Goal: Task Accomplishment & Management: Use online tool/utility

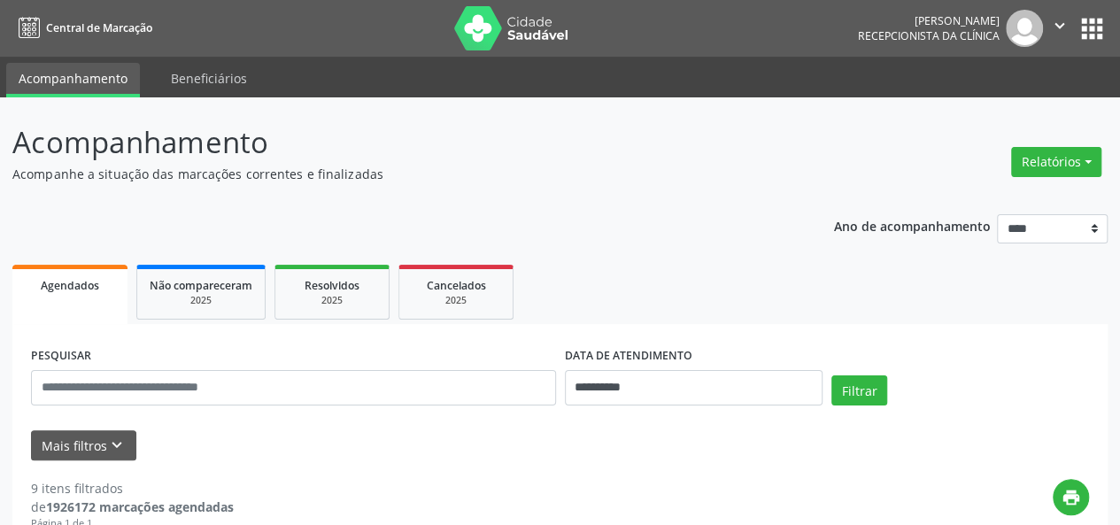
click at [1035, 179] on div "Relatórios Agendamentos Procedimentos realizados" at bounding box center [1056, 162] width 103 height 42
click at [1035, 158] on button "Relatórios" at bounding box center [1056, 162] width 90 height 30
click at [998, 209] on link "Agendamentos" at bounding box center [1007, 199] width 190 height 25
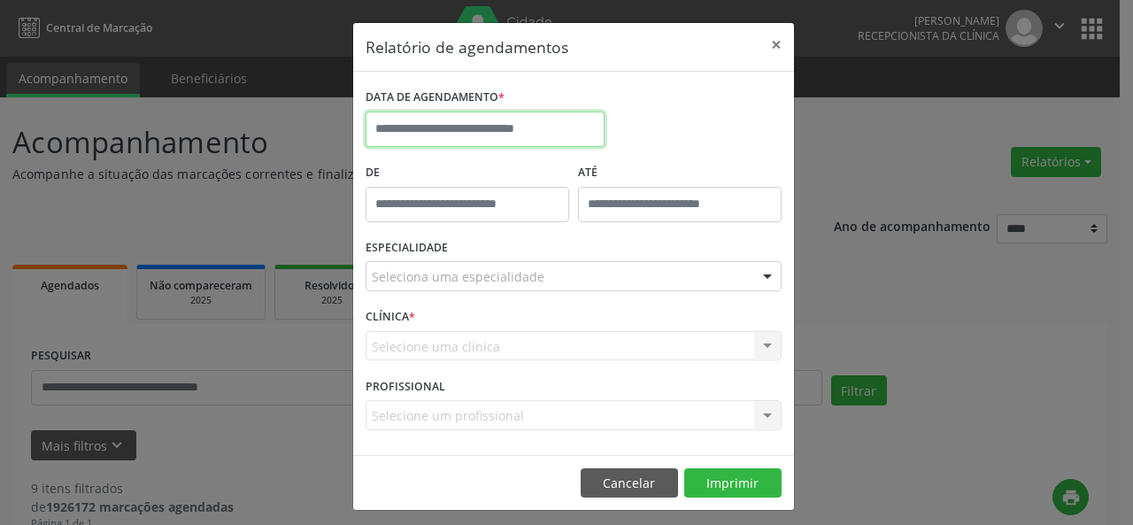
click at [578, 124] on input "text" at bounding box center [485, 129] width 239 height 35
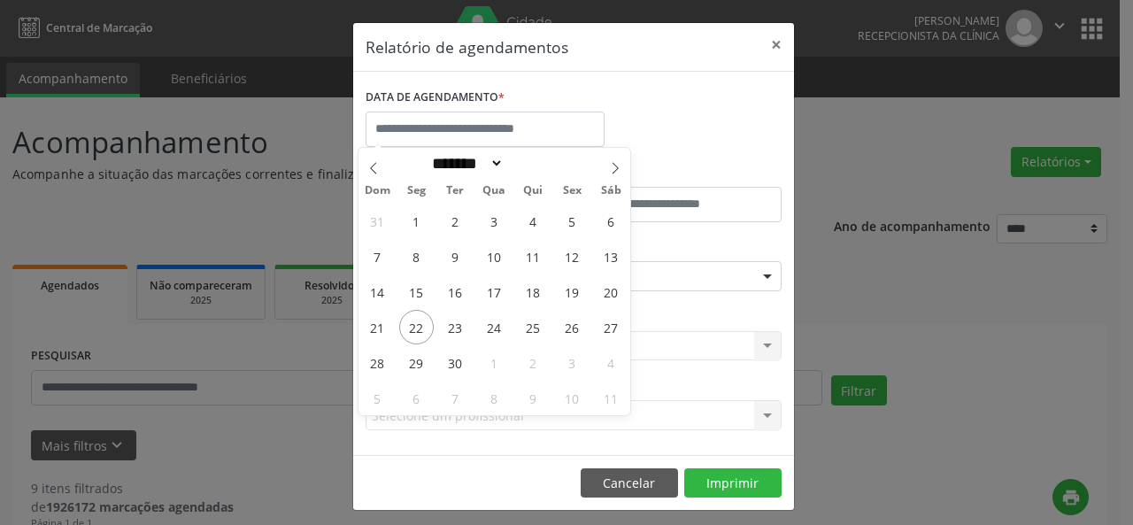
click at [598, 167] on div "******* ********* ***** ***** **** ***** ***** ****** ******** ******* ********…" at bounding box center [495, 163] width 273 height 30
click at [606, 169] on span at bounding box center [615, 163] width 30 height 30
select select "*"
click at [495, 220] on span "1" at bounding box center [494, 221] width 35 height 35
type input "**********"
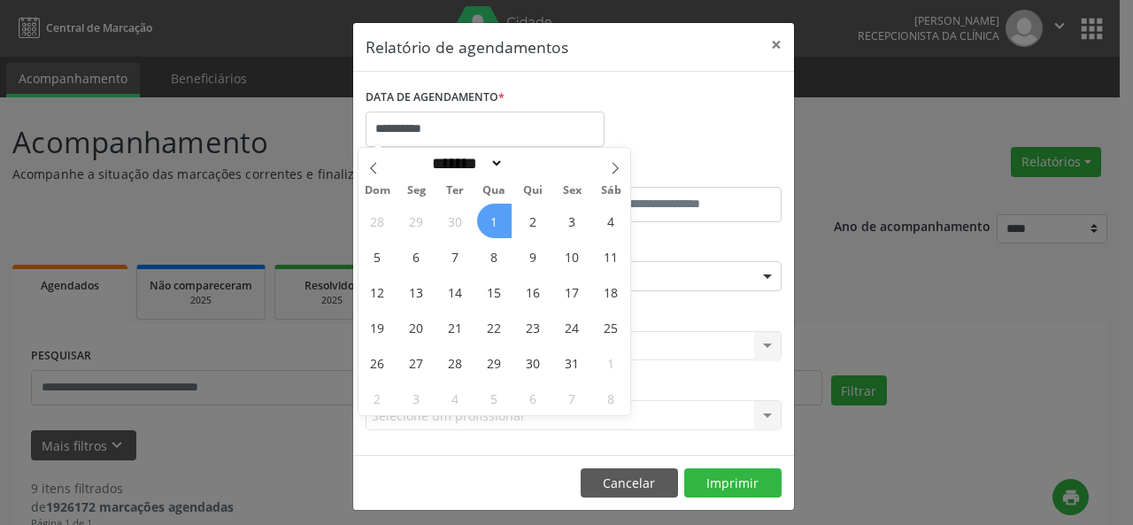
click at [495, 220] on span "1" at bounding box center [494, 221] width 35 height 35
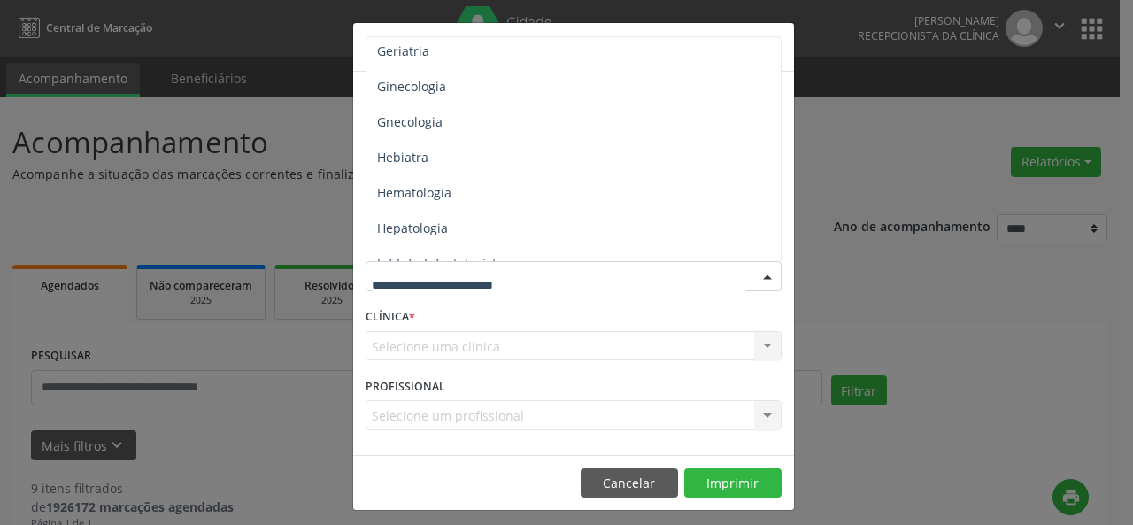
scroll to position [1209, 0]
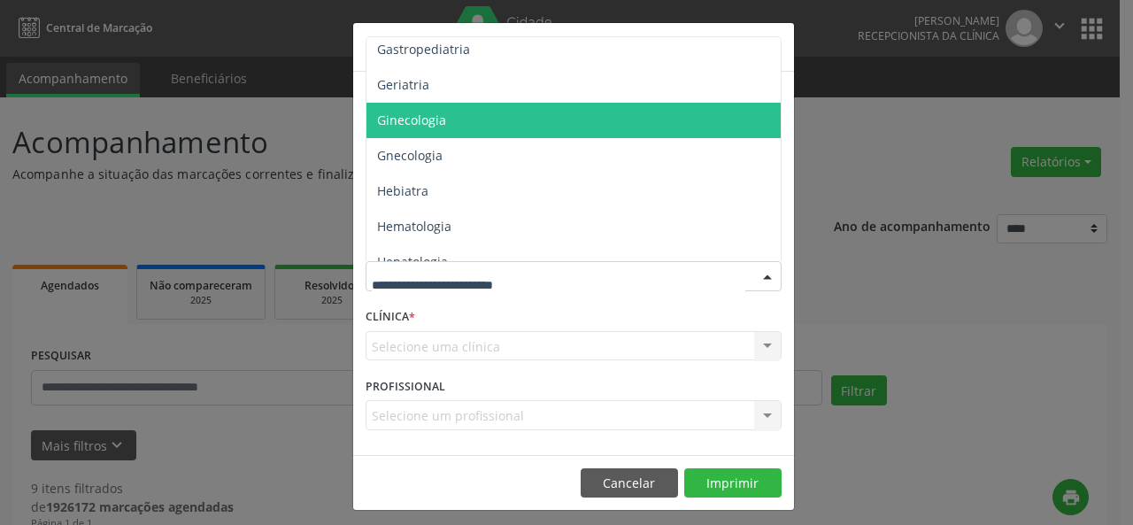
click at [539, 116] on span "Ginecologia" at bounding box center [574, 120] width 417 height 35
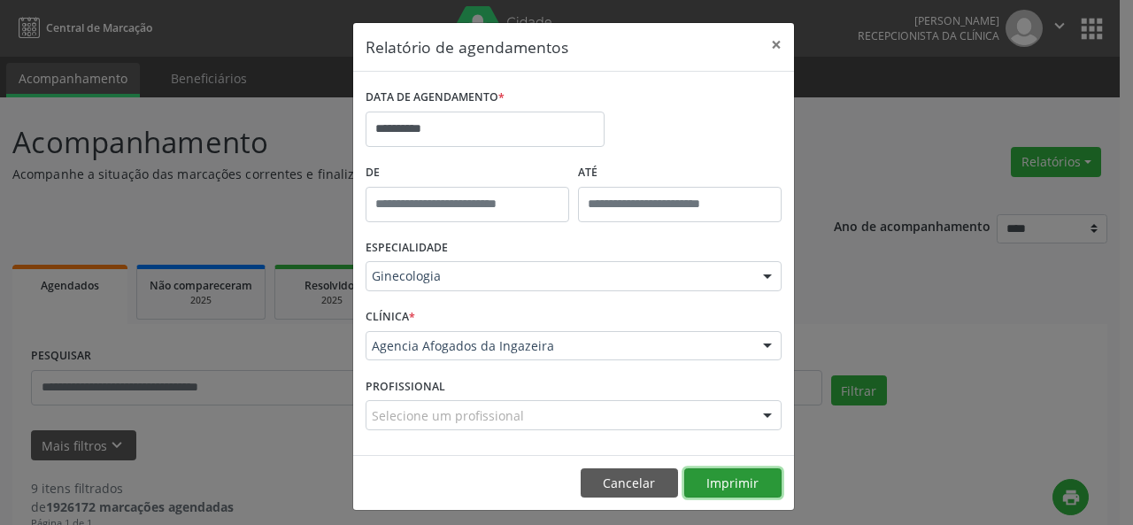
click at [706, 486] on button "Imprimir" at bounding box center [732, 483] width 97 height 30
